Goal: Information Seeking & Learning: Check status

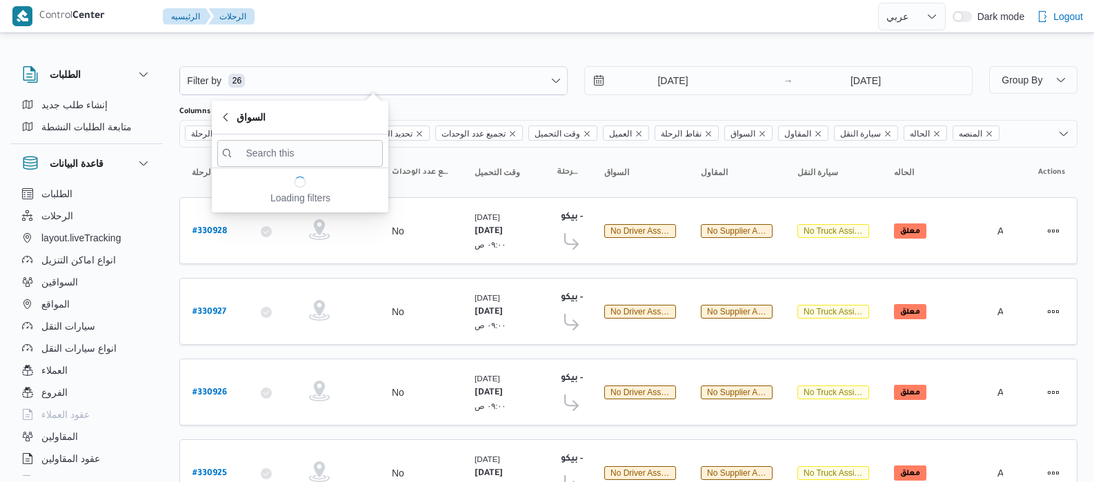
select select "ar"
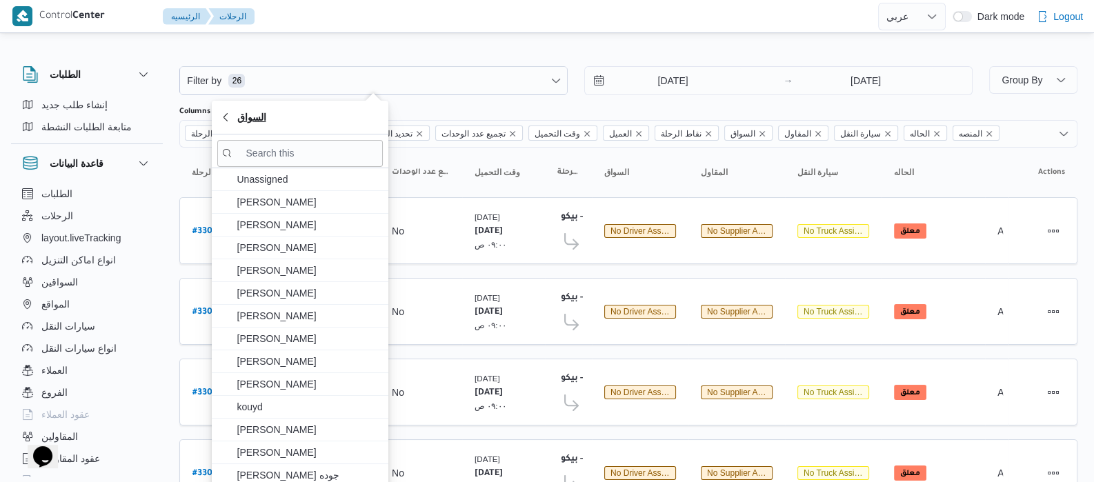
click at [265, 126] on button "السواق" at bounding box center [300, 118] width 177 height 34
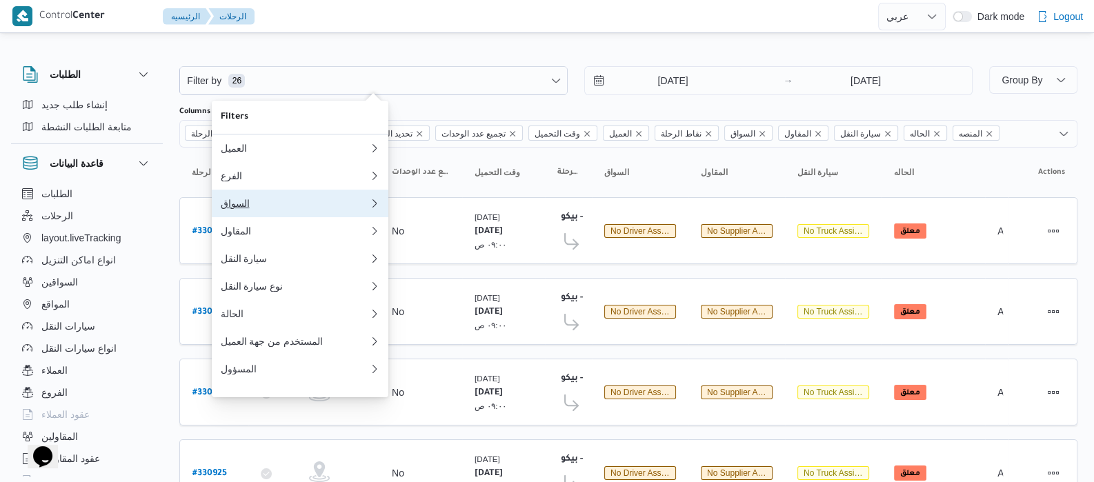
click at [252, 209] on div "السواق" at bounding box center [294, 203] width 149 height 11
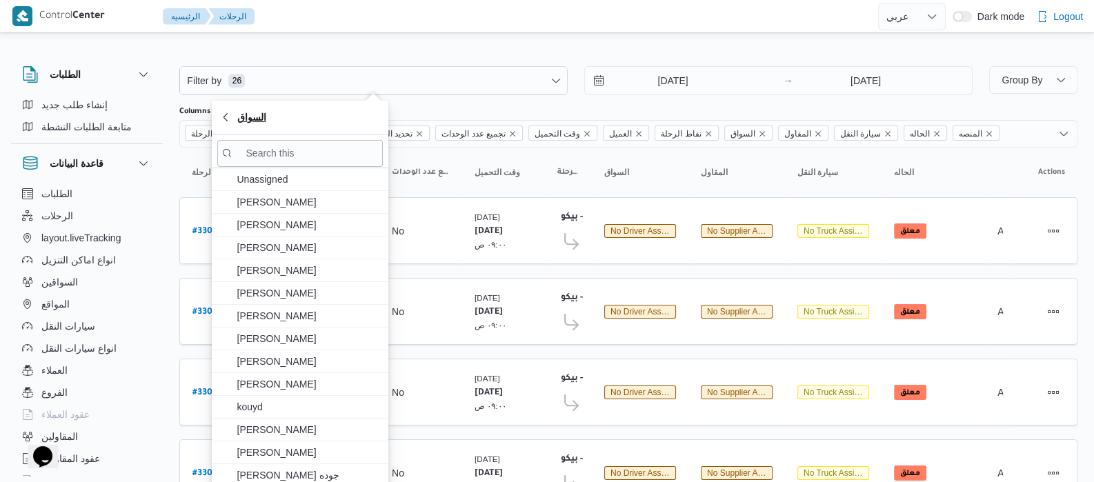
click at [236, 119] on span "السواق" at bounding box center [300, 117] width 160 height 17
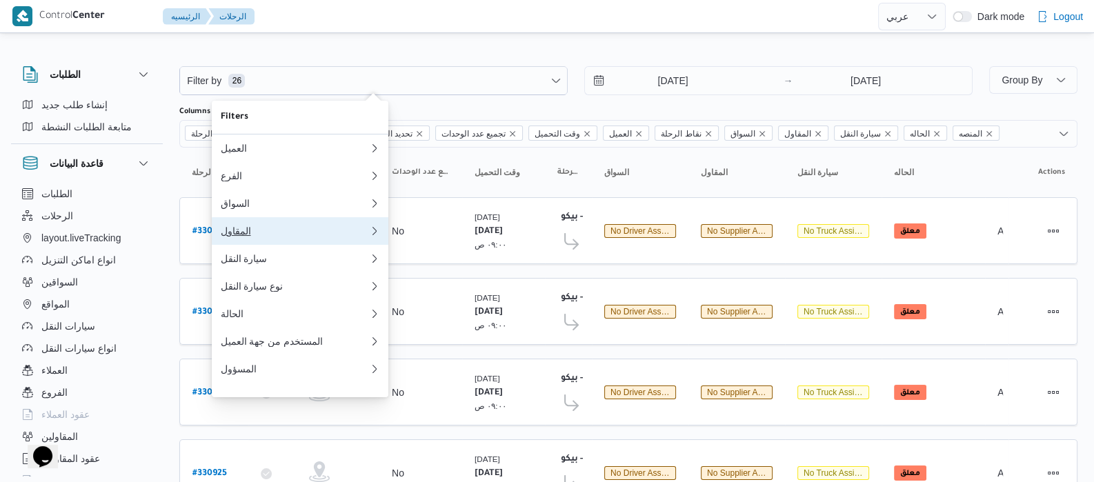
click at [254, 245] on button "المقاول 0" at bounding box center [300, 231] width 177 height 28
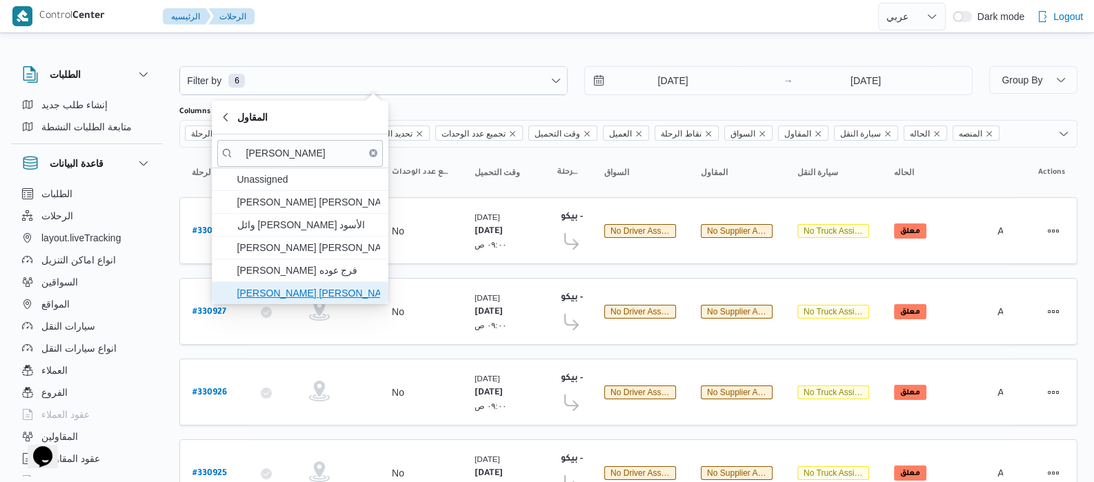
click at [307, 296] on span "محمد عيد عبدالسلام عبدالحافظ" at bounding box center [308, 293] width 143 height 17
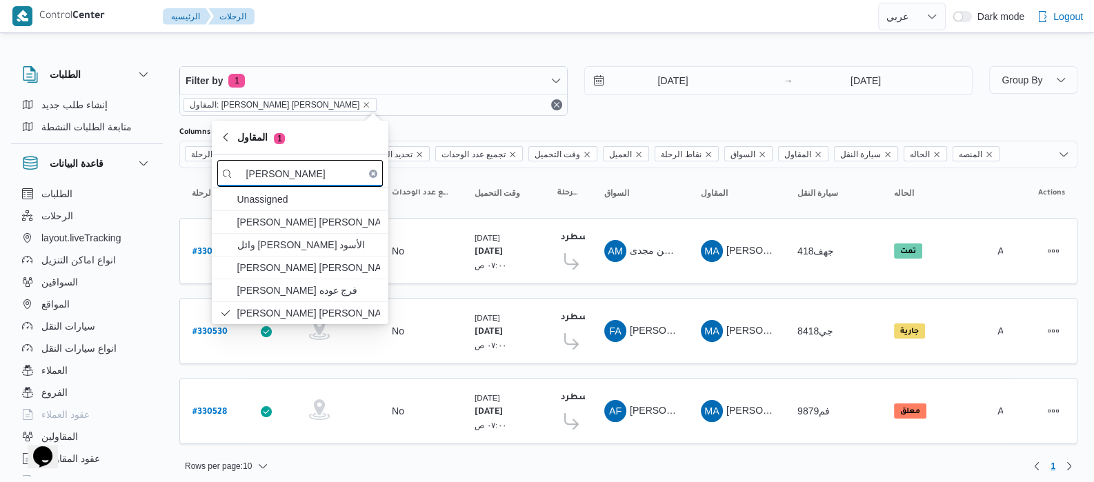
click at [285, 165] on input "محمد عيد" at bounding box center [299, 173] width 165 height 27
type input "م"
type input "عبدالمنعم م"
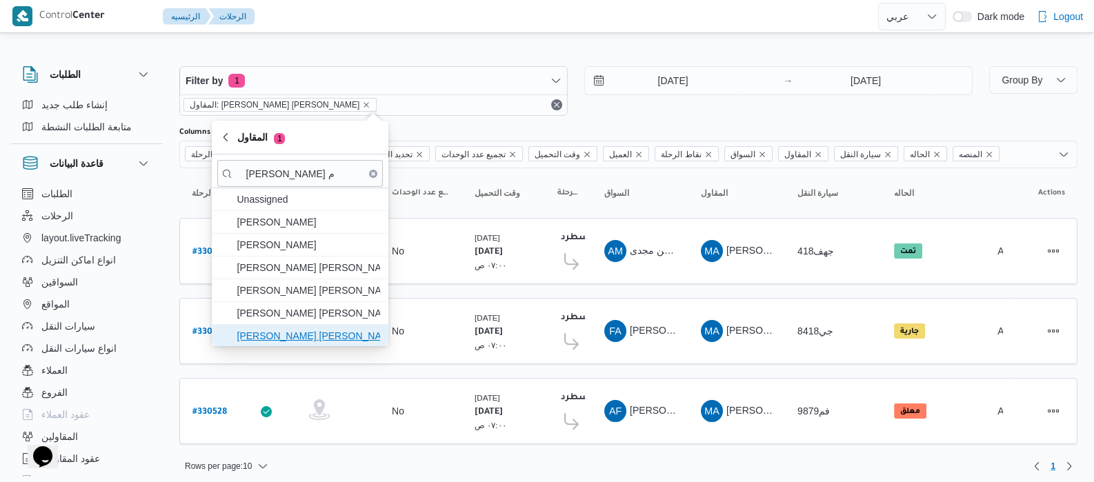
click at [302, 341] on span "عبدالمنعم مجدي السيد عواد" at bounding box center [308, 336] width 143 height 17
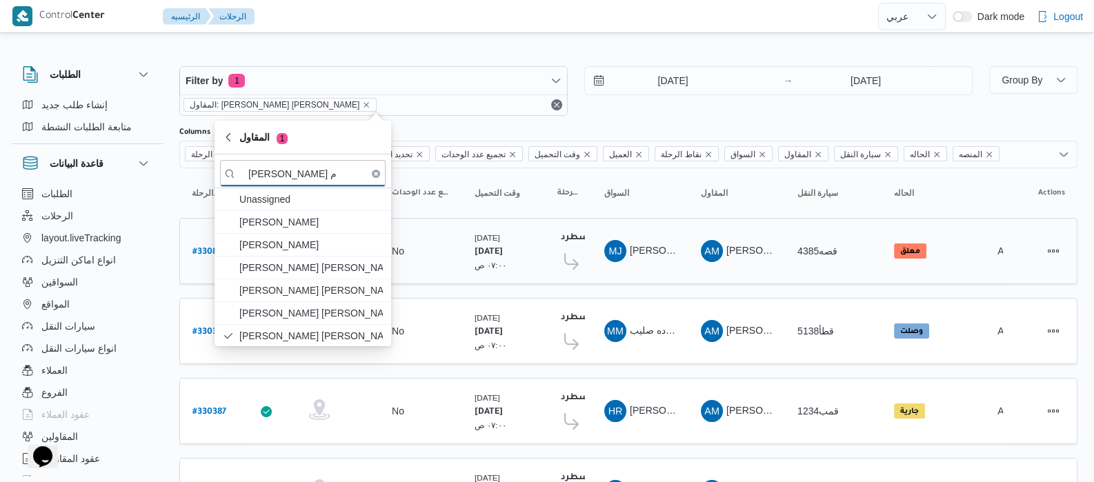
click at [653, 260] on tbody "رقم الرحلة # 330829 تطبيق السائق تحديد النطاق الجغرافى تجميع عدد الوحدات No وقت…" at bounding box center [628, 491] width 898 height 546
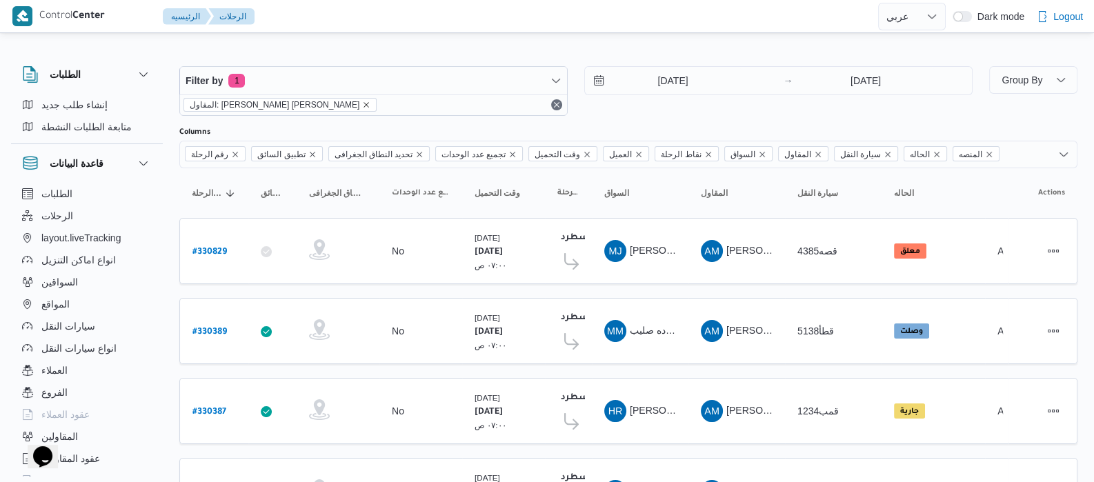
click at [364, 102] on icon "remove selected entity" at bounding box center [367, 105] width 6 height 6
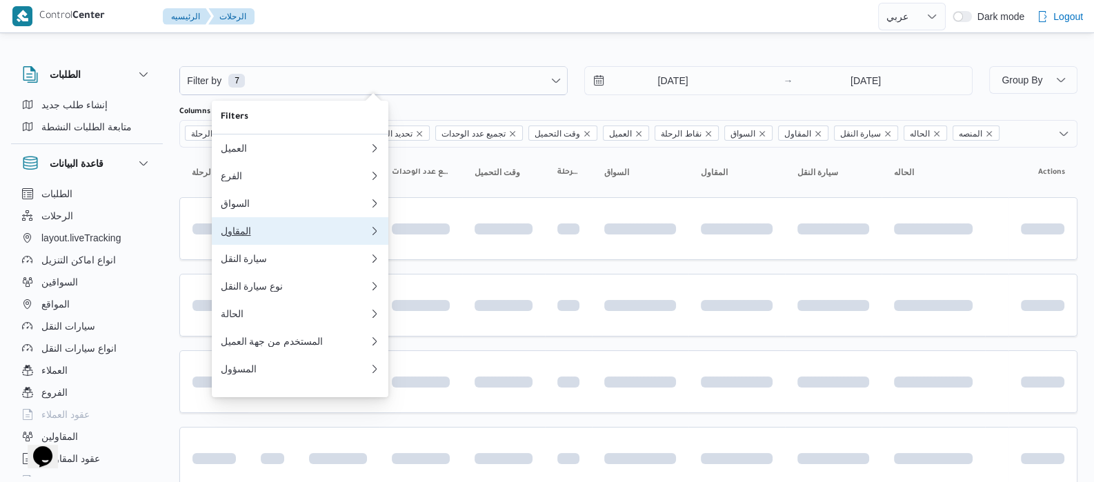
click at [240, 243] on button "المقاول 0" at bounding box center [300, 231] width 177 height 28
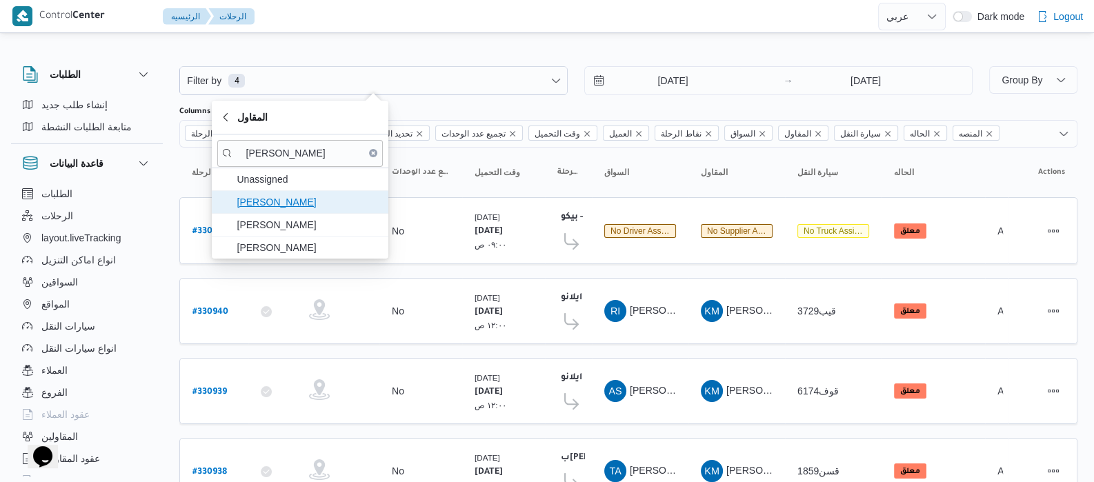
click at [332, 208] on span "علي عبدالناصر علي بخيت علي" at bounding box center [308, 202] width 143 height 17
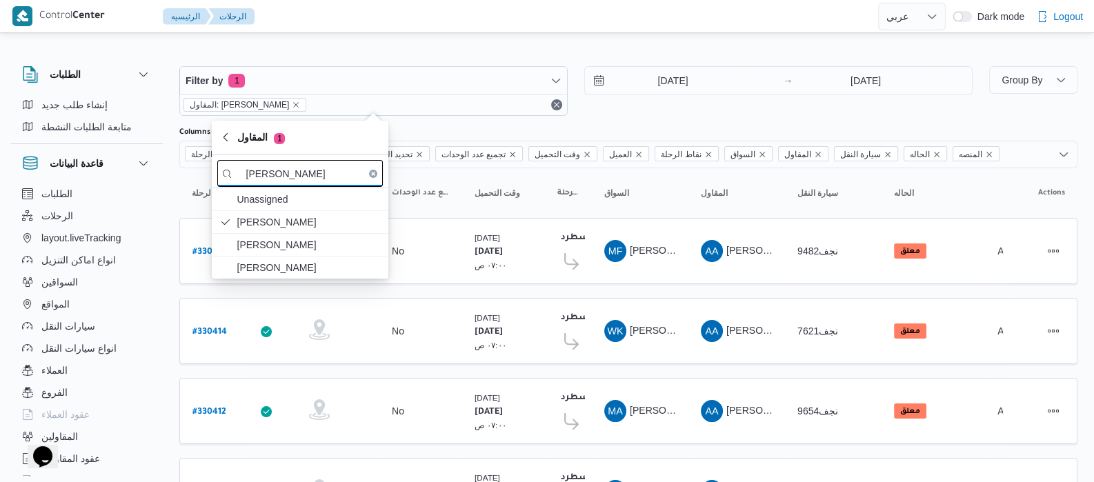
click at [312, 166] on input "عبدالناصر" at bounding box center [299, 173] width 165 height 27
type input "ع"
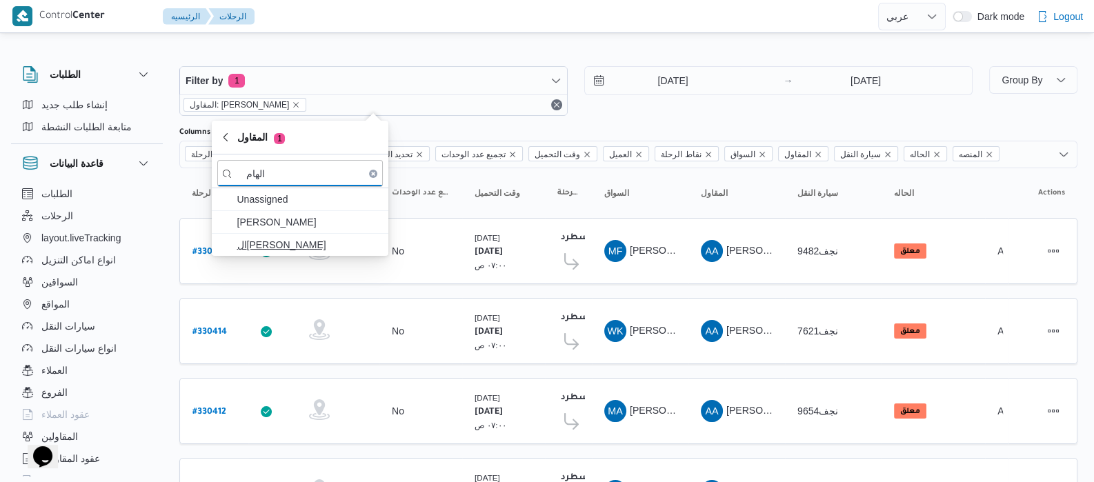
type input "الهام"
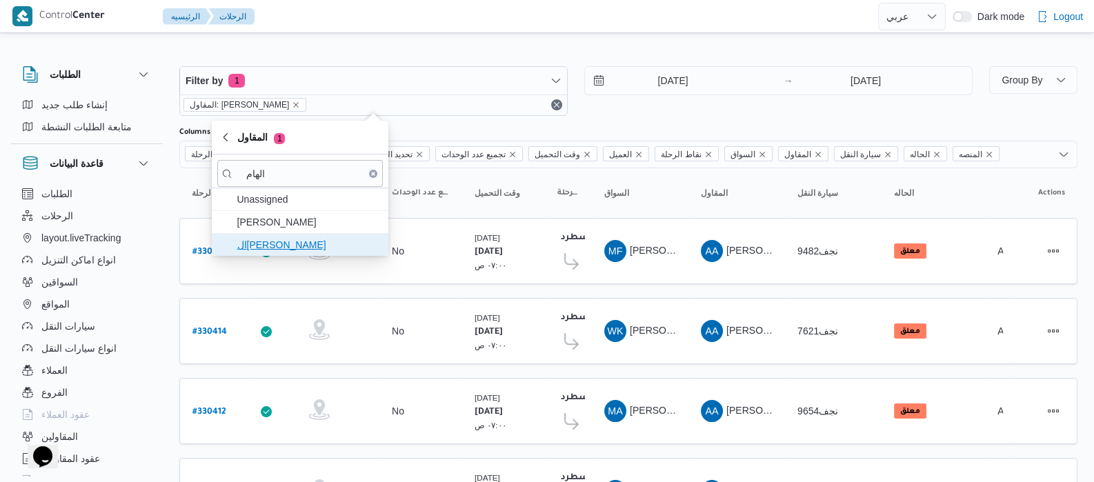
click at [314, 238] on span "ال[PERSON_NAME]" at bounding box center [308, 245] width 143 height 17
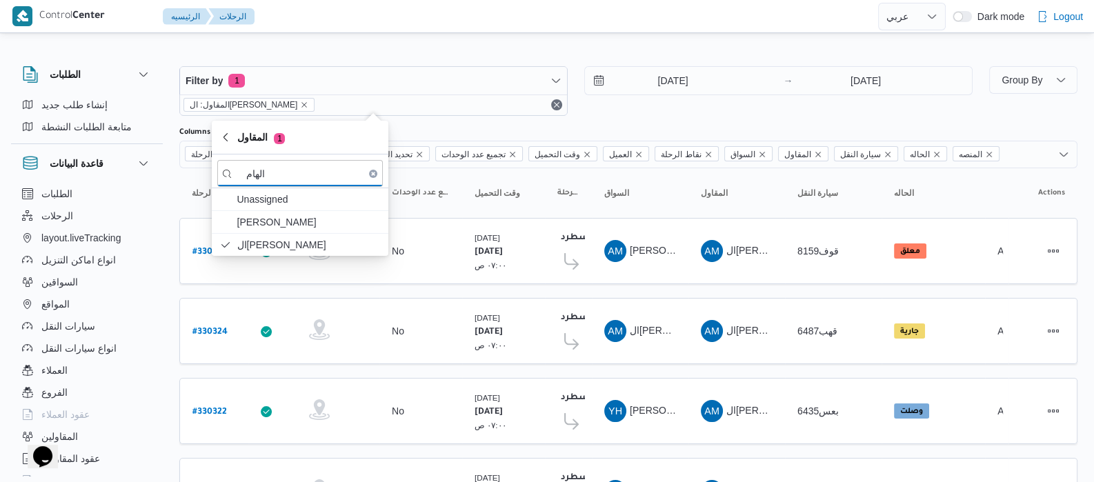
click at [164, 167] on div "الطلبات إنشاء طلب جديد متابعة الطلبات النشطة قاعدة البيانات الطلبات الرحلات lay…" at bounding box center [93, 268] width 165 height 426
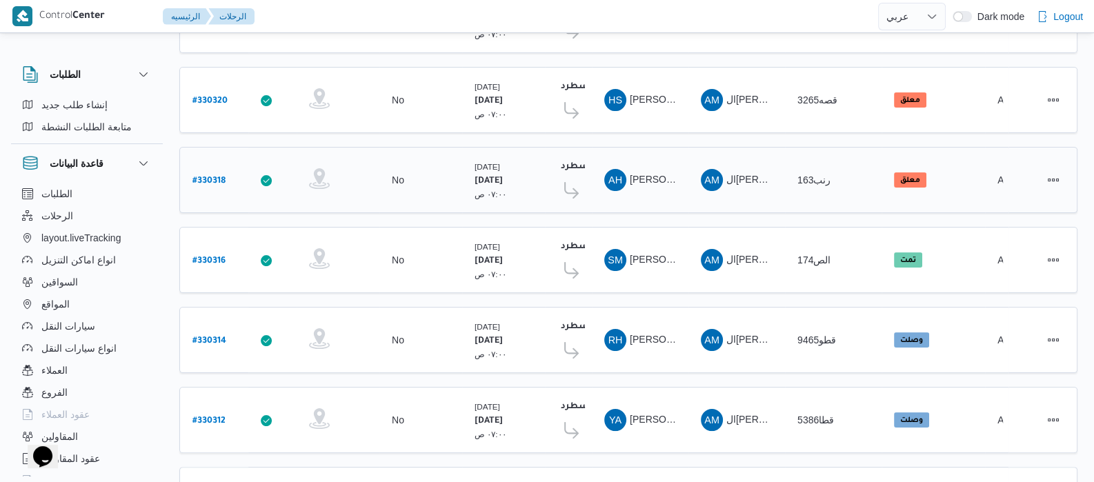
scroll to position [554, 0]
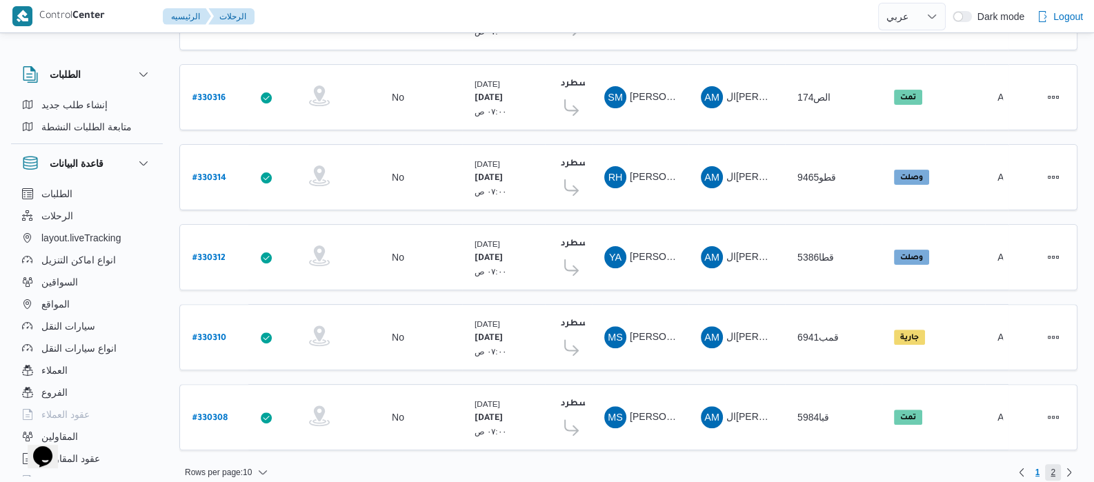
click at [1048, 464] on span "2" at bounding box center [1053, 472] width 16 height 17
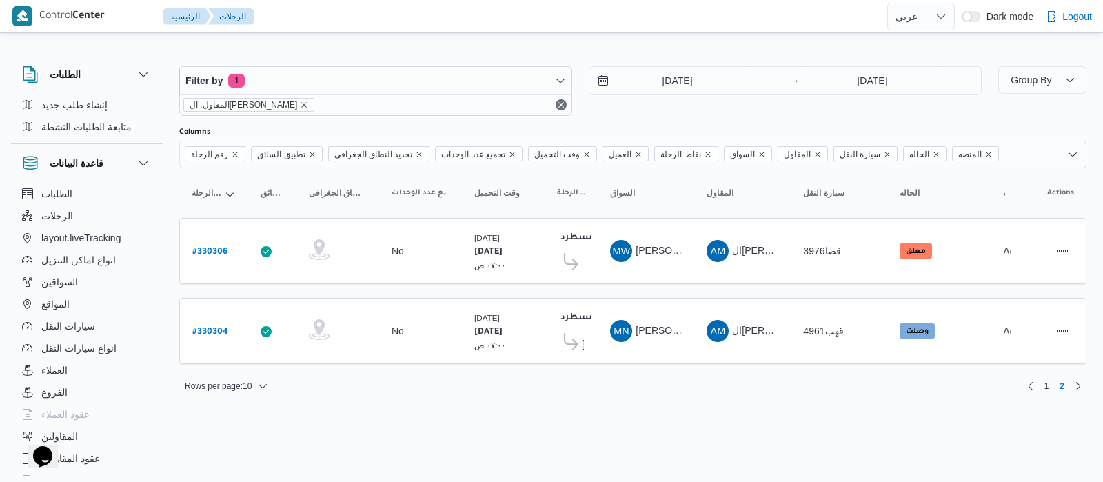
click at [208, 127] on label "Columns" at bounding box center [194, 132] width 31 height 11
click at [1005, 146] on input "Columns" at bounding box center [1005, 154] width 1 height 17
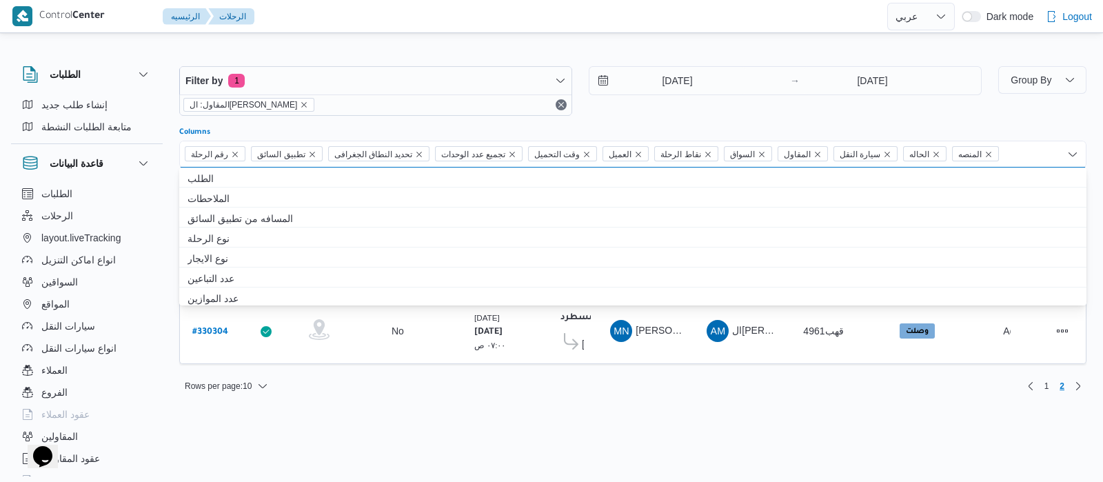
click at [167, 209] on div "الطلبات إنشاء طلب جديد متابعة الطلبات النشطة قاعدة البيانات الطلبات الرحلات lay…" at bounding box center [93, 268] width 165 height 426
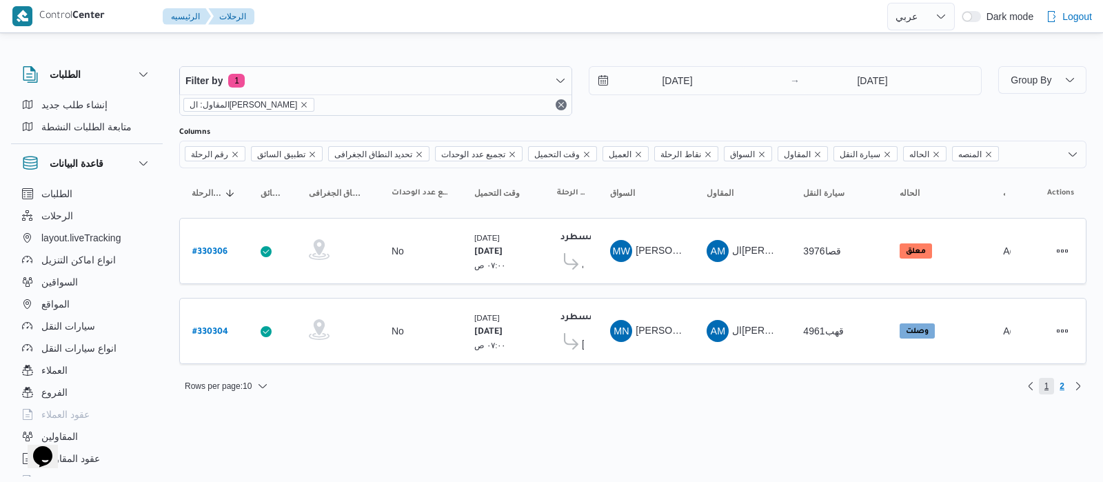
click at [1047, 385] on span "1" at bounding box center [1047, 386] width 5 height 17
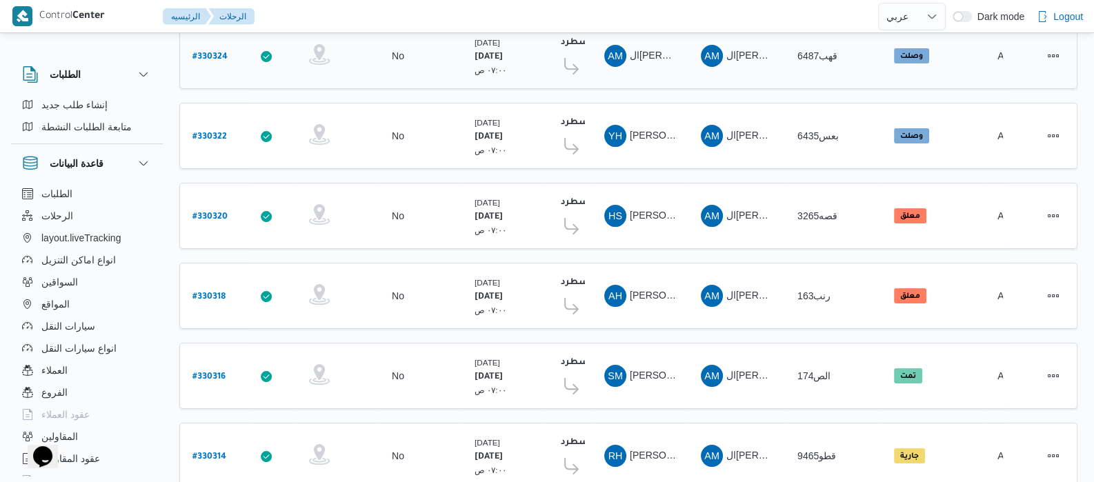
scroll to position [344, 0]
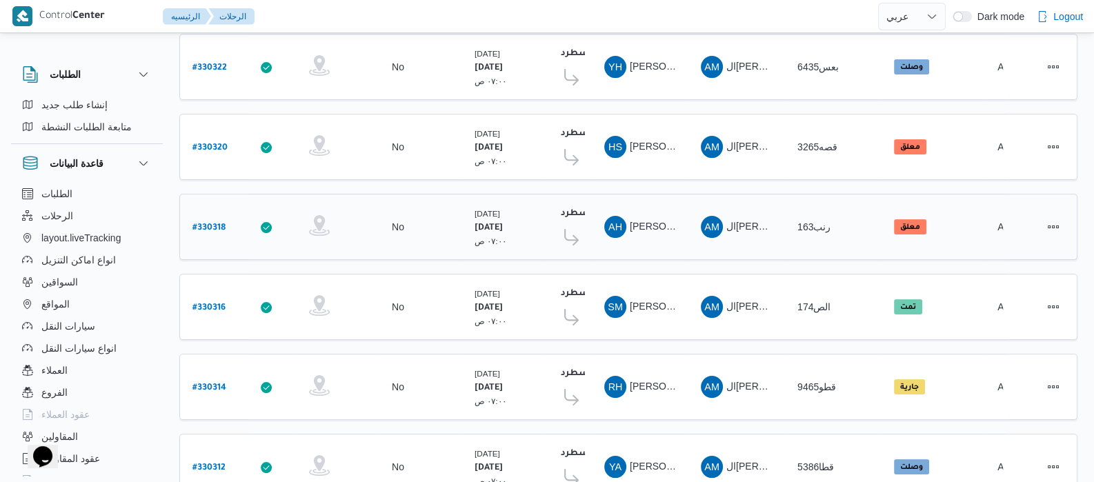
click at [221, 223] on b "# 330318" at bounding box center [208, 228] width 33 height 10
select select "ar"
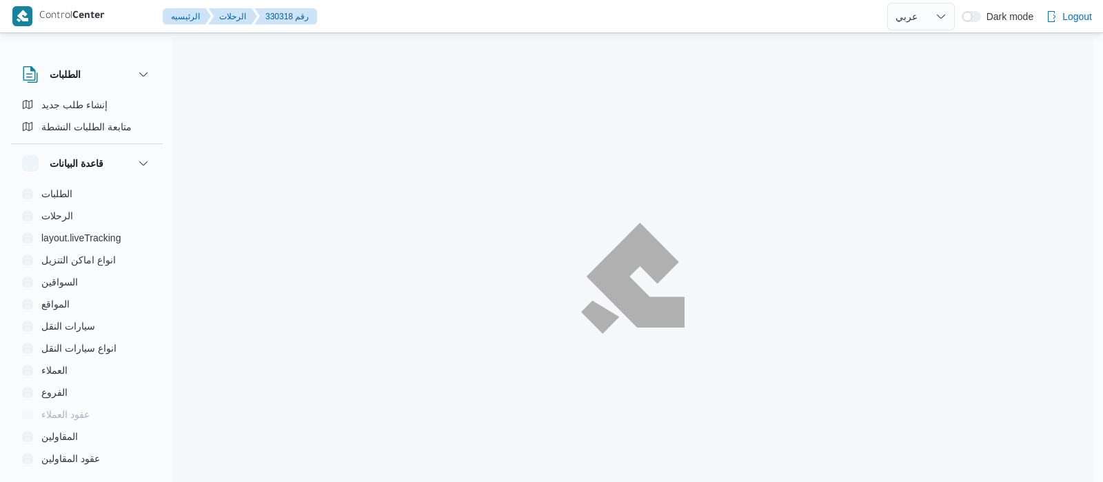
select select "ar"
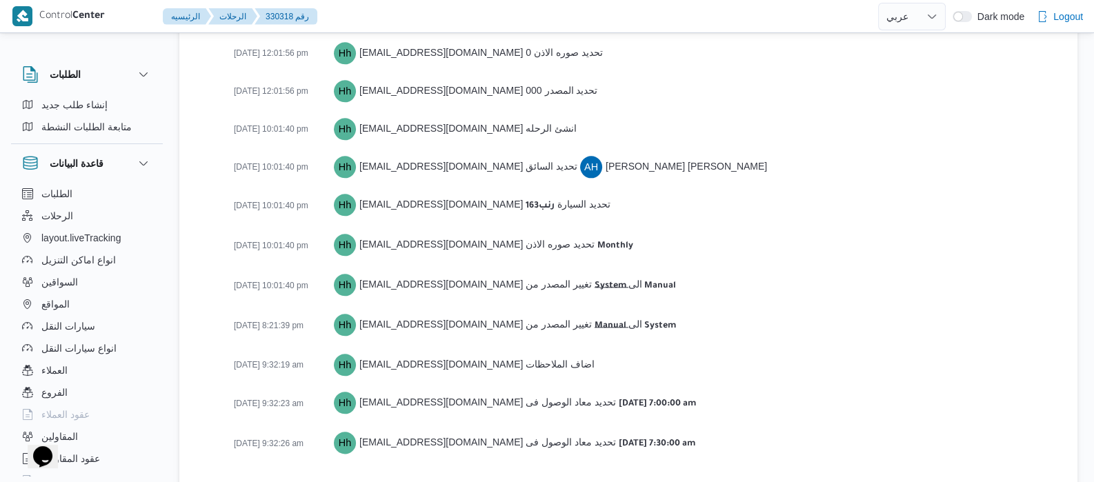
scroll to position [2045, 0]
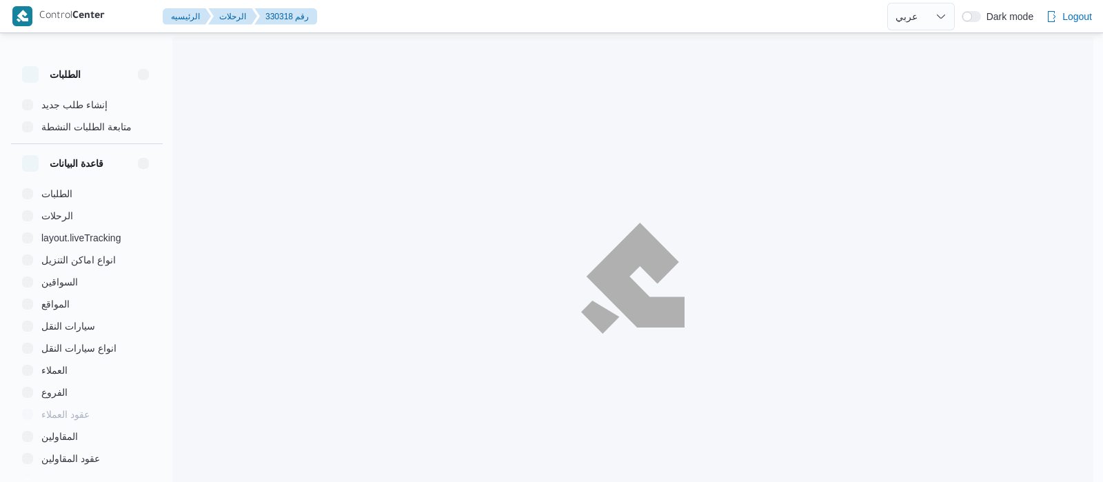
select select "ar"
